Goal: Find specific page/section: Find specific page/section

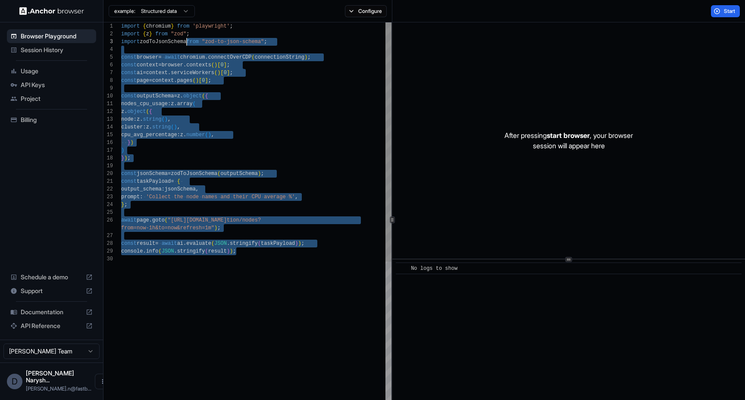
scroll to position [16, 0]
click at [47, 317] on span "Documentation" at bounding box center [52, 312] width 62 height 9
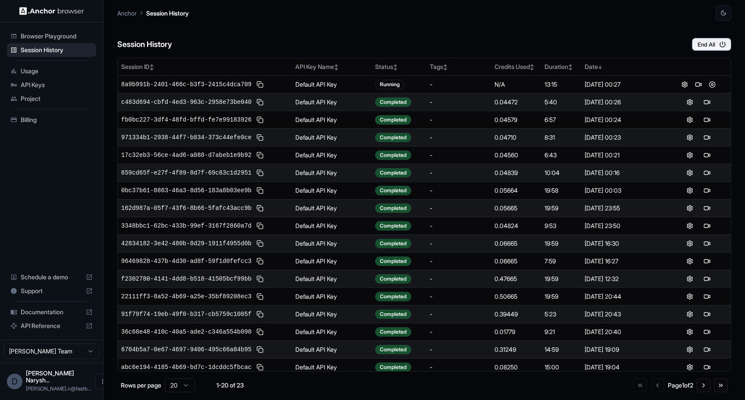
click at [48, 120] on span "Billing" at bounding box center [57, 120] width 72 height 9
